Goal: Transaction & Acquisition: Purchase product/service

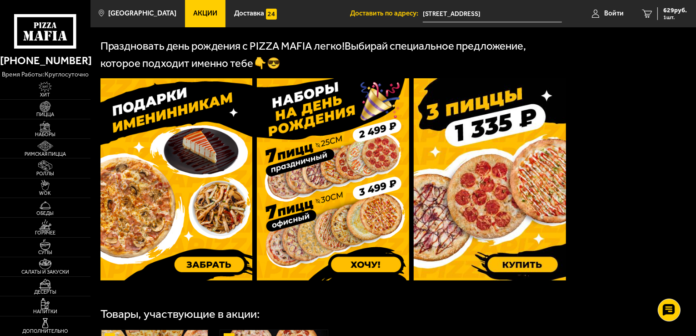
scroll to position [227, 0]
click at [73, 26] on icon at bounding box center [45, 31] width 63 height 35
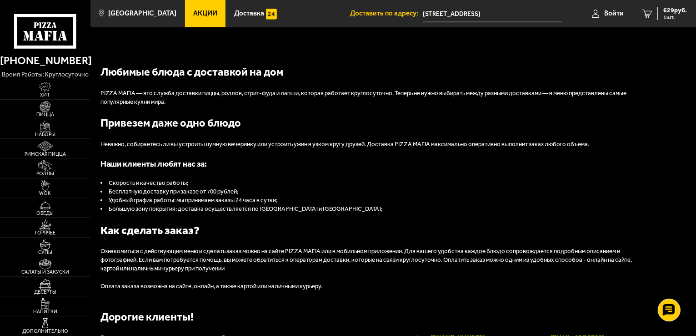
scroll to position [909, 0]
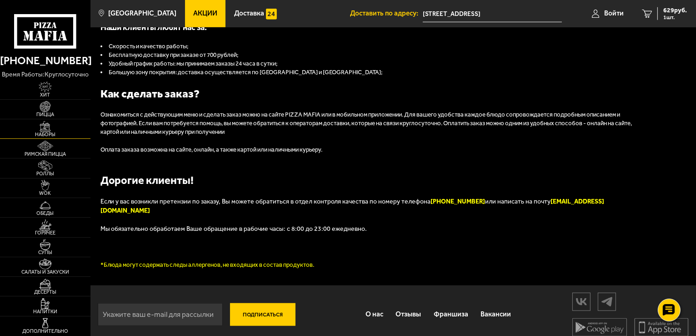
click at [48, 126] on img at bounding box center [45, 126] width 28 height 11
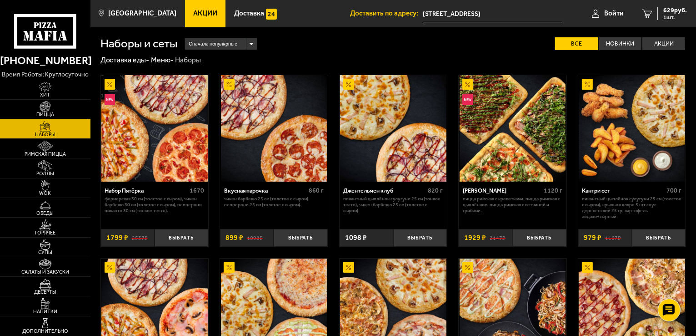
click at [41, 123] on img at bounding box center [45, 126] width 28 height 11
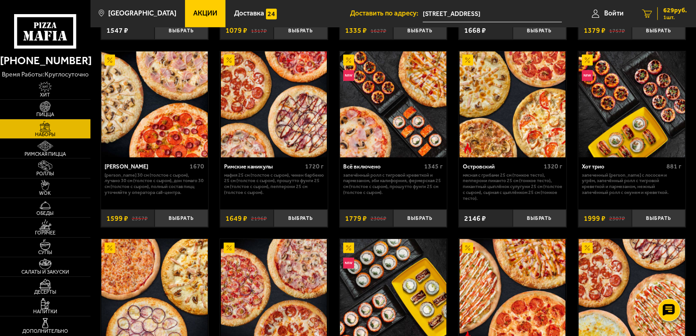
click at [652, 11] on link "1 629 руб. 1 шт." at bounding box center [664, 13] width 63 height 27
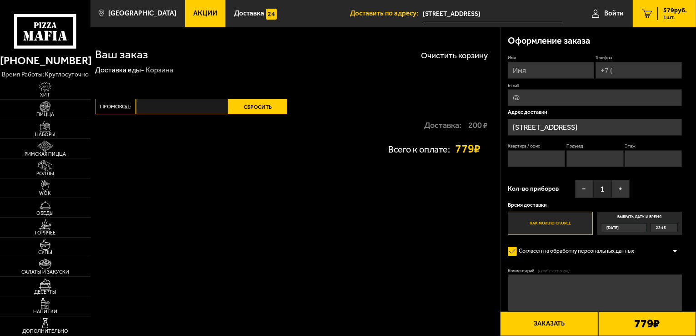
click at [197, 20] on link "Акции" at bounding box center [205, 13] width 41 height 27
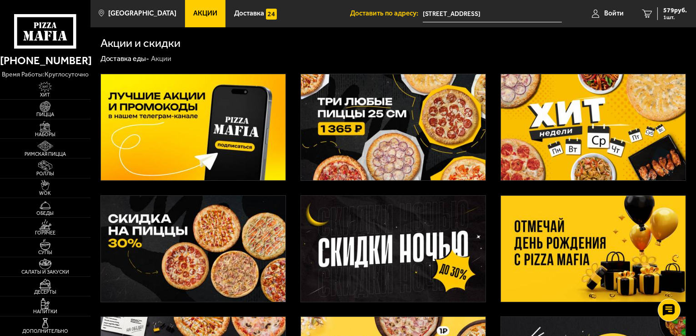
click at [374, 97] on img at bounding box center [393, 127] width 185 height 106
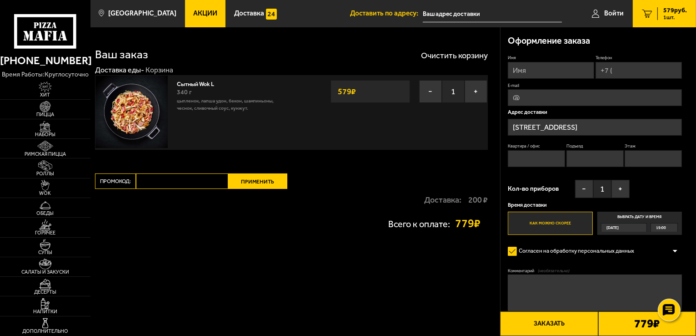
click at [60, 31] on icon at bounding box center [45, 31] width 63 height 35
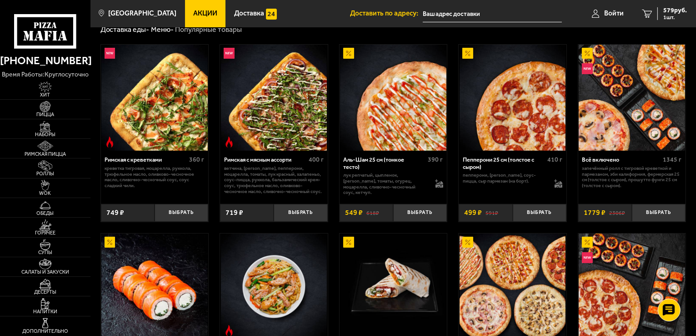
scroll to position [227, 0]
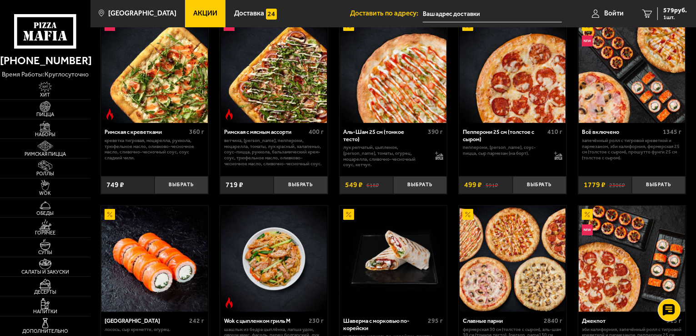
click at [194, 15] on span "Акции" at bounding box center [205, 13] width 24 height 7
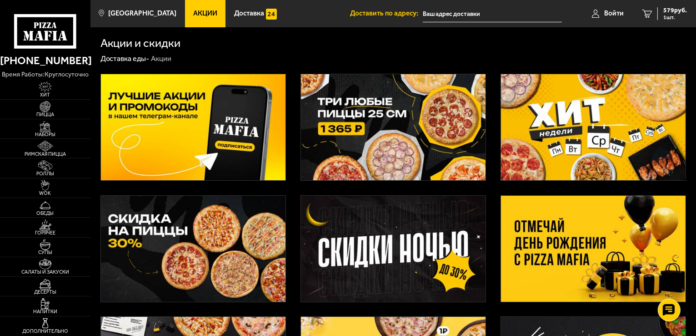
click at [388, 132] on img at bounding box center [393, 127] width 185 height 106
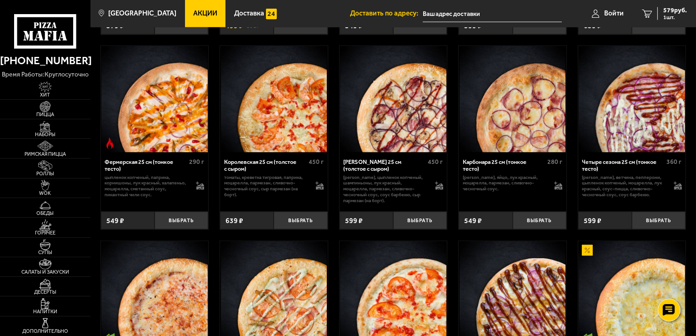
scroll to position [1083, 0]
